Goal: Register for event/course

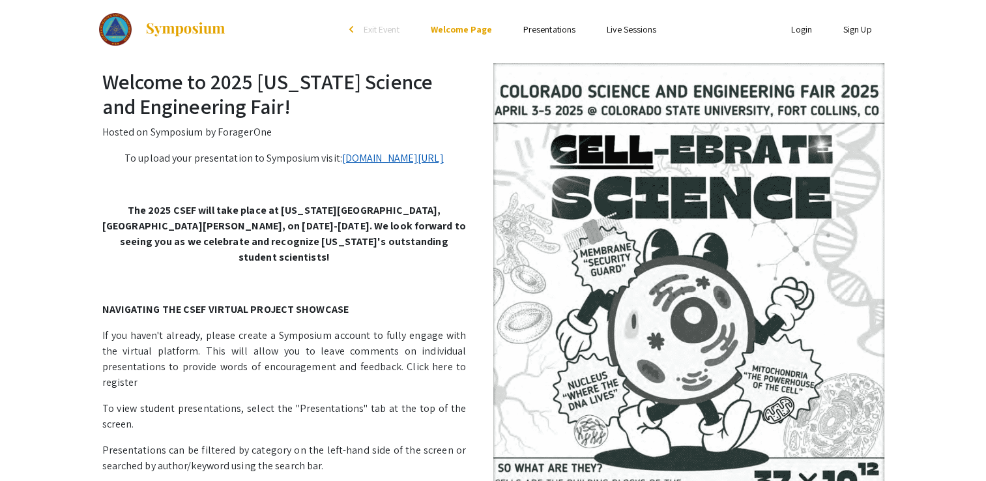
click at [342, 165] on link "[DOMAIN_NAME][URL]" at bounding box center [393, 158] width 102 height 14
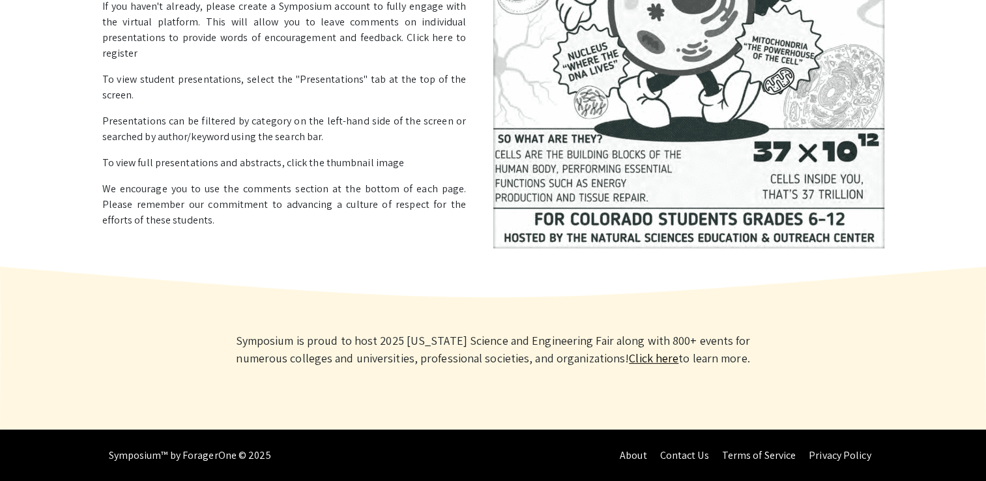
scroll to position [328, 0]
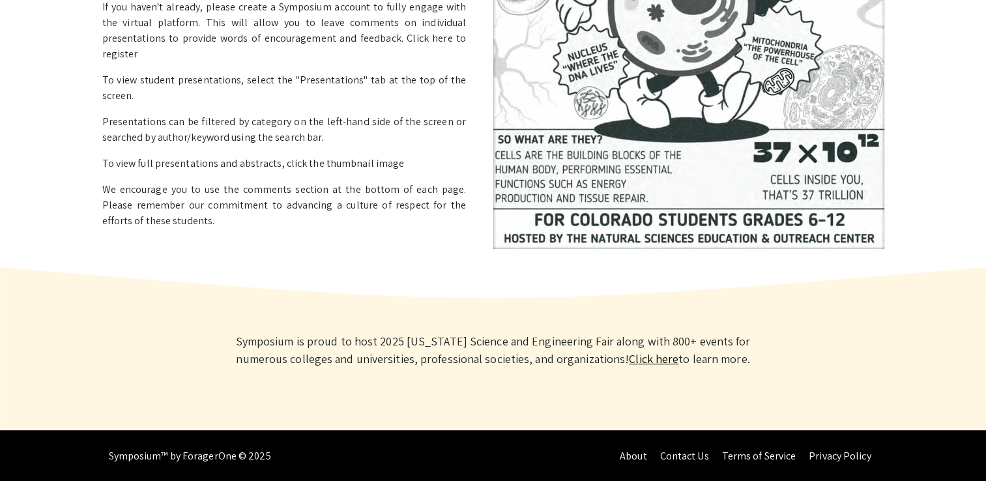
click at [629, 358] on link "Click here" at bounding box center [654, 358] width 50 height 15
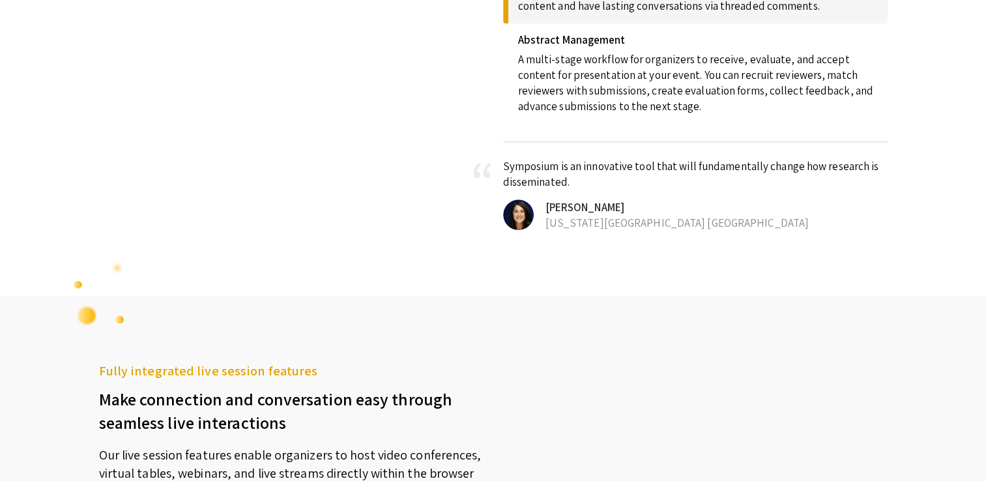
scroll to position [797, 0]
